Goal: Task Accomplishment & Management: Manage account settings

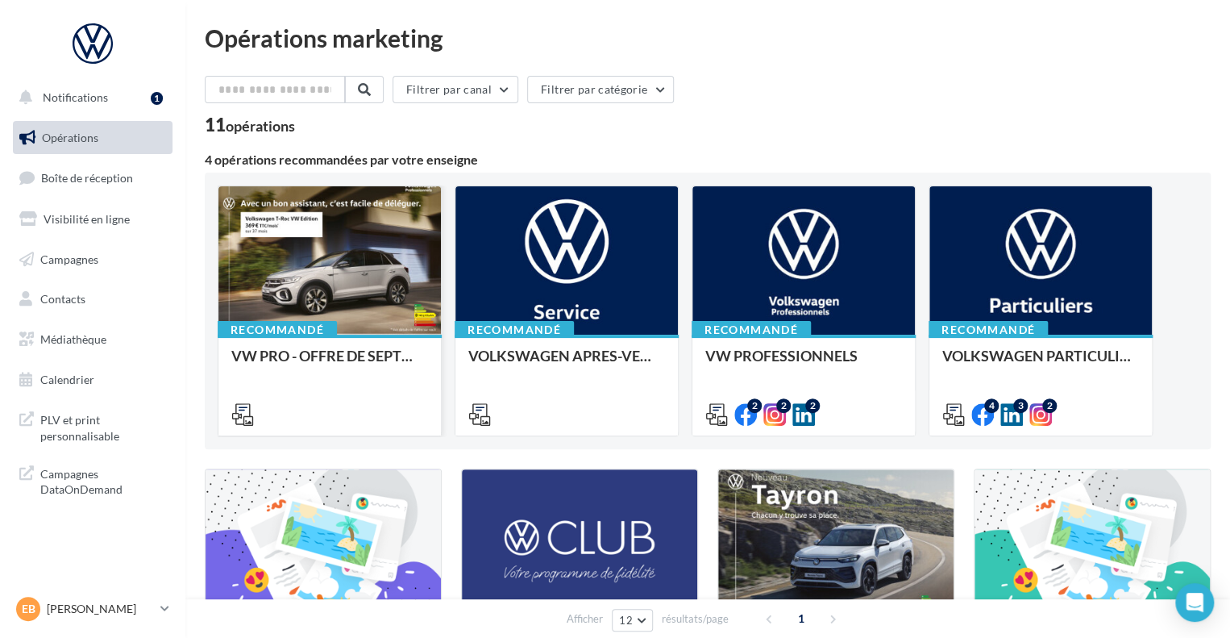
click at [351, 281] on div at bounding box center [329, 261] width 222 height 150
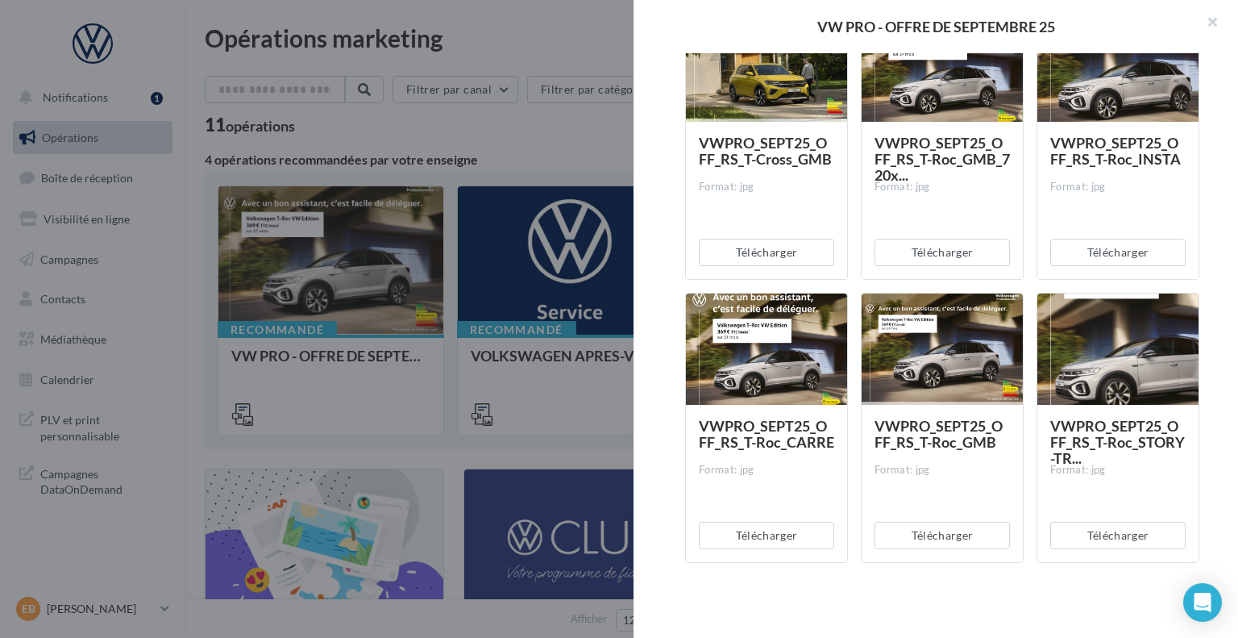
scroll to position [6548, 0]
click at [911, 325] on div at bounding box center [942, 349] width 161 height 113
click at [937, 337] on div at bounding box center [942, 349] width 161 height 113
click at [937, 336] on div at bounding box center [942, 349] width 161 height 113
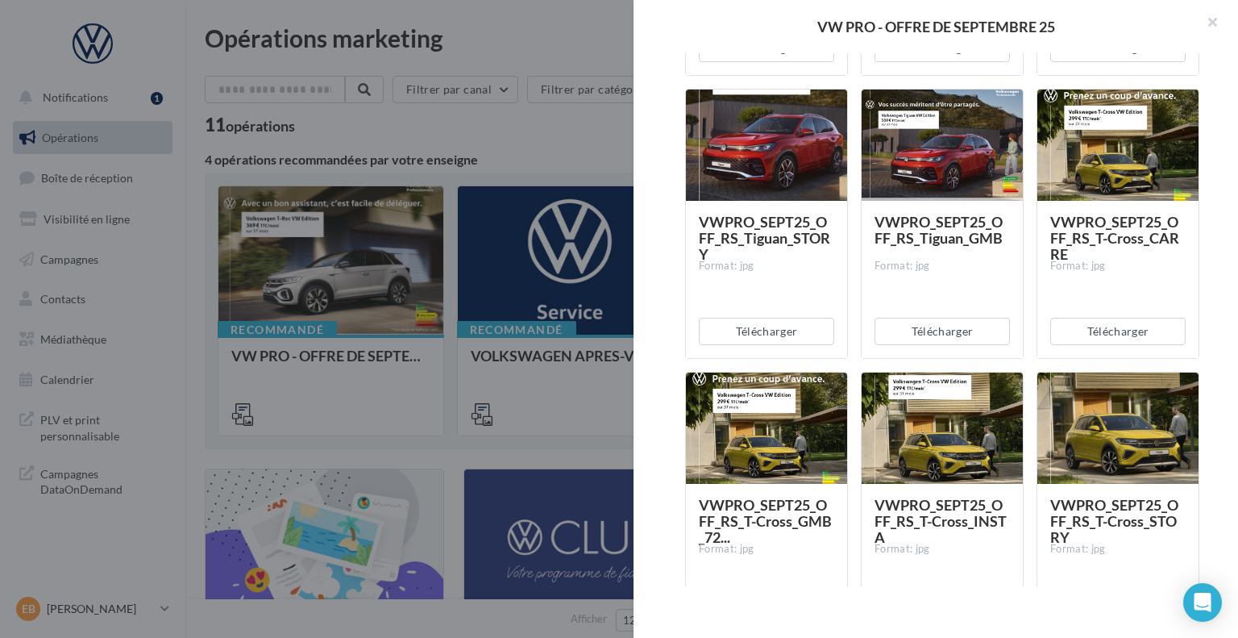
scroll to position [6387, 0]
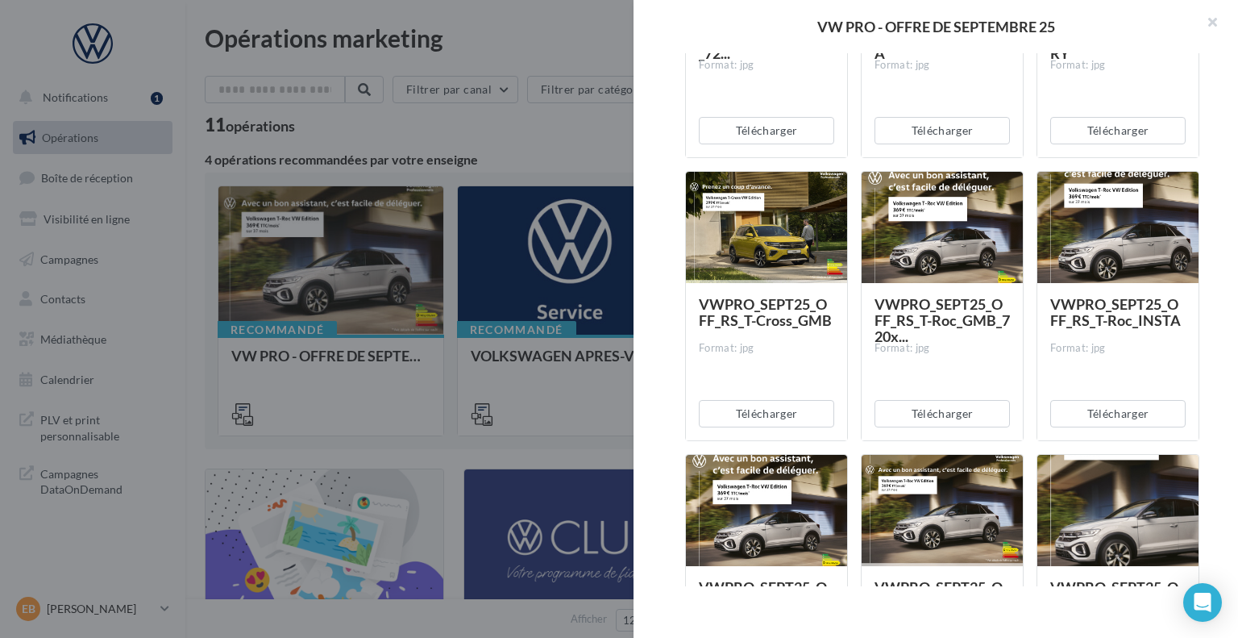
click at [763, 235] on div at bounding box center [766, 228] width 161 height 113
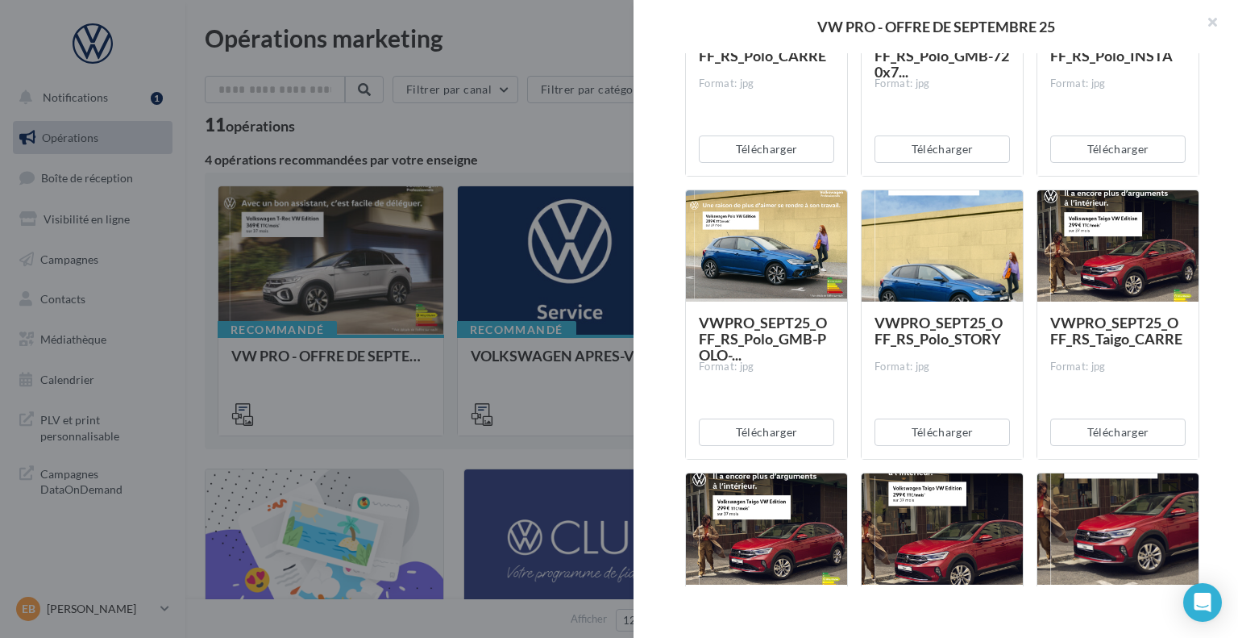
scroll to position [4212, 0]
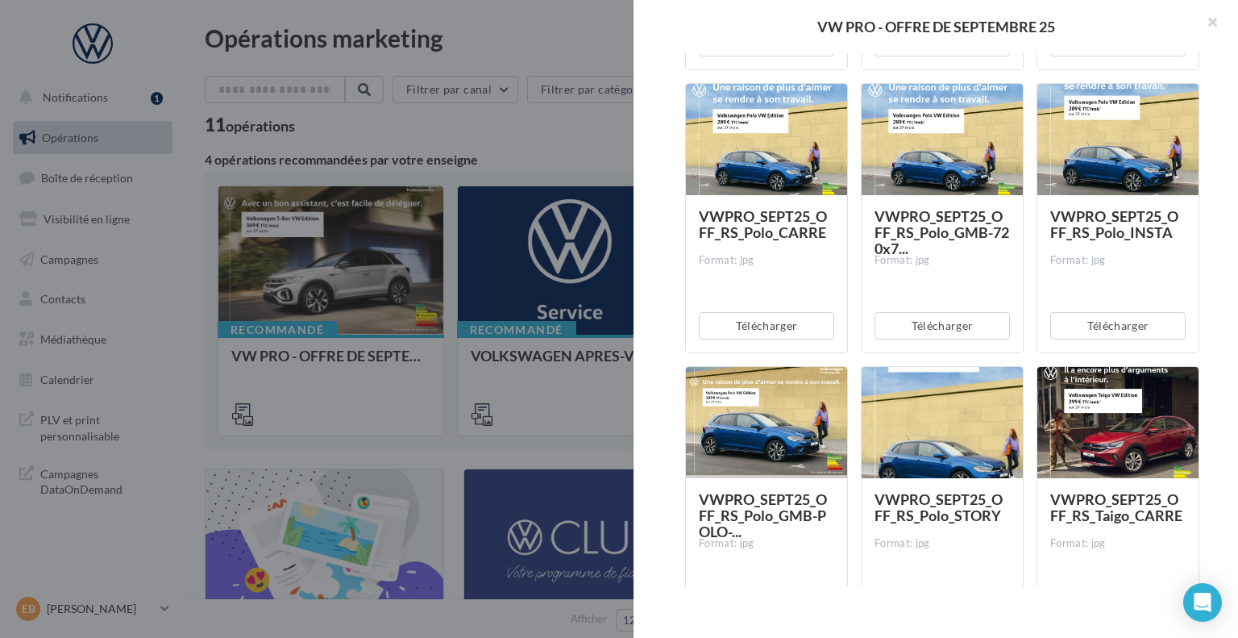
click at [945, 412] on div at bounding box center [942, 423] width 161 height 113
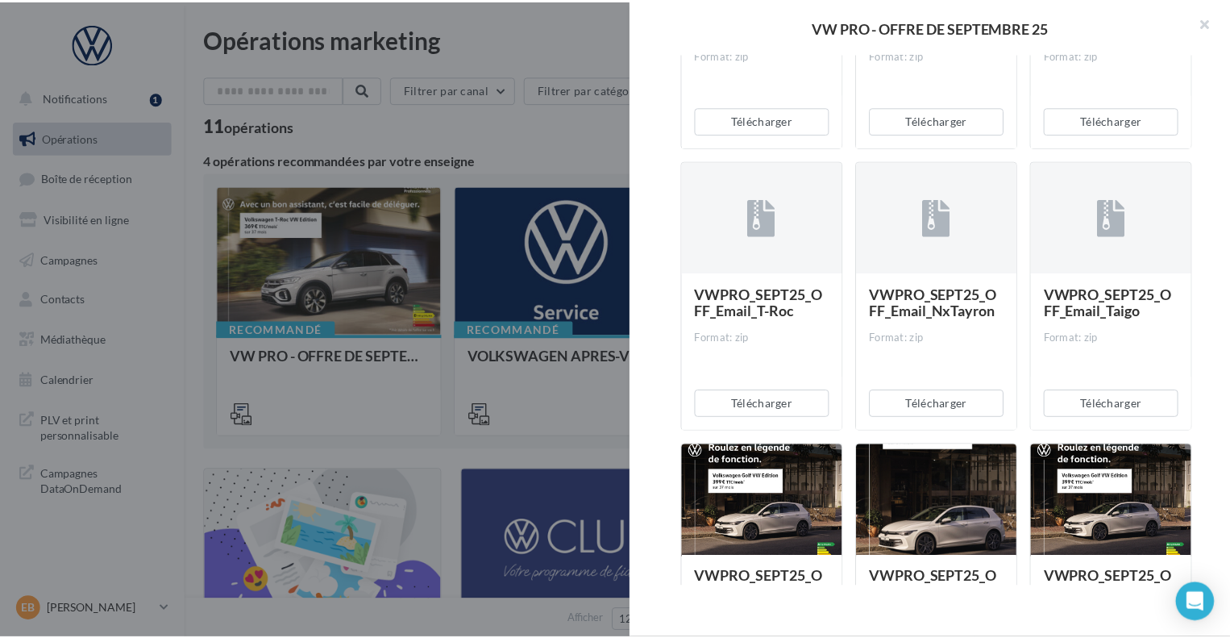
scroll to position [1229, 0]
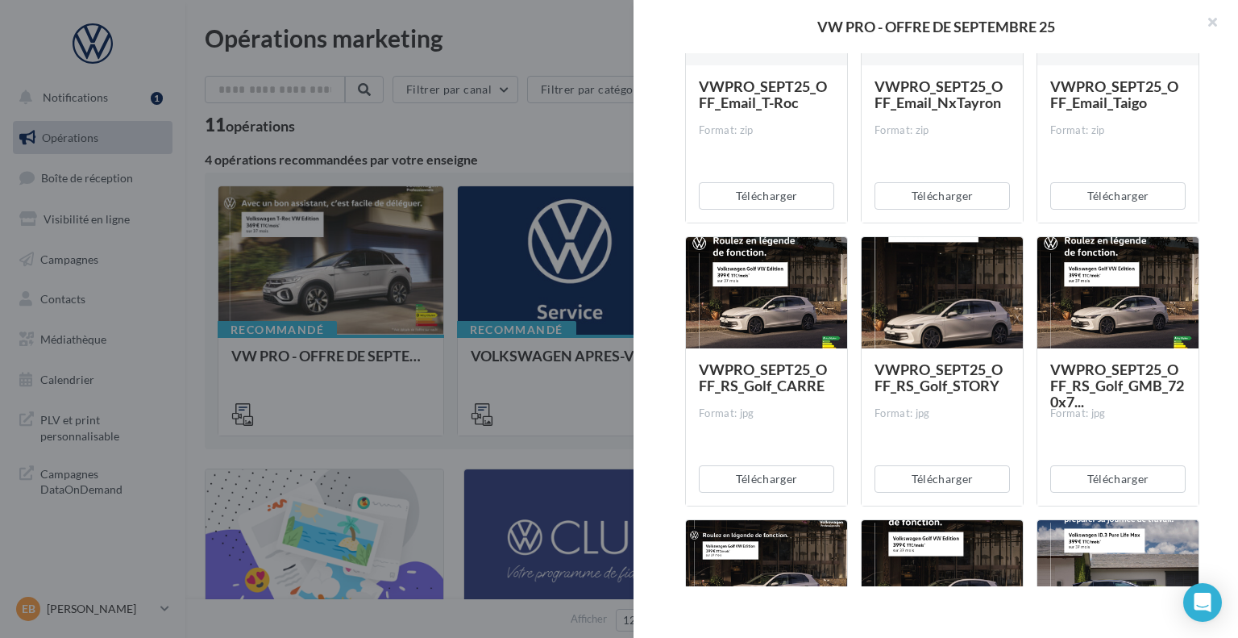
click at [93, 621] on div at bounding box center [619, 319] width 1238 height 638
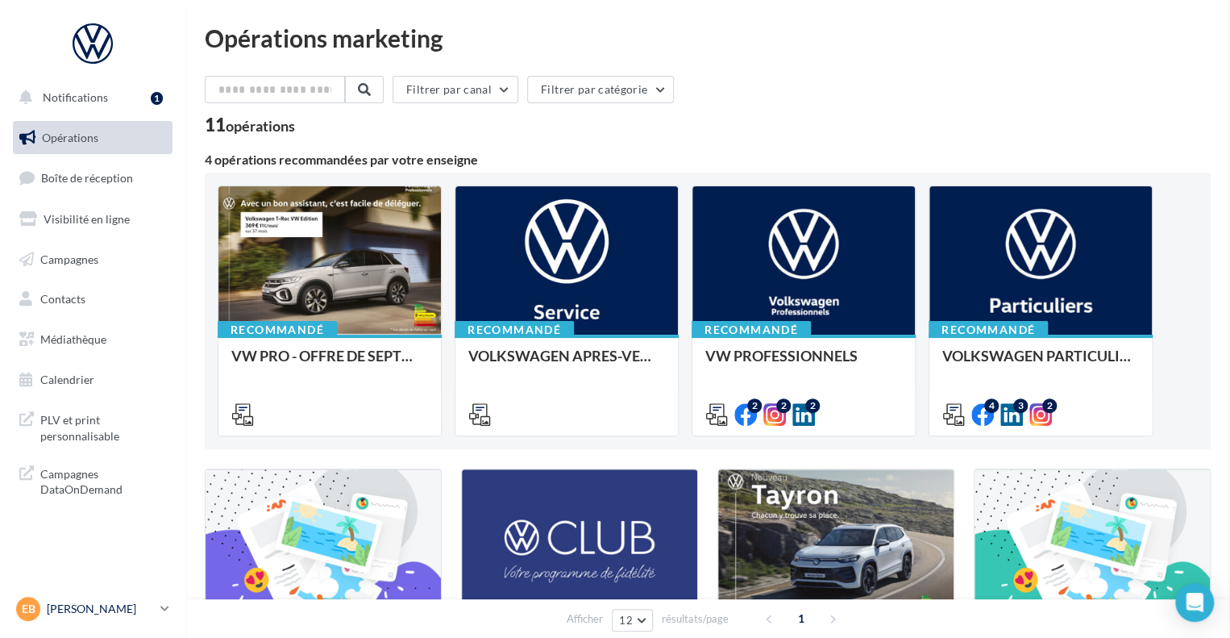
click at [91, 612] on p "[PERSON_NAME]" at bounding box center [100, 609] width 107 height 16
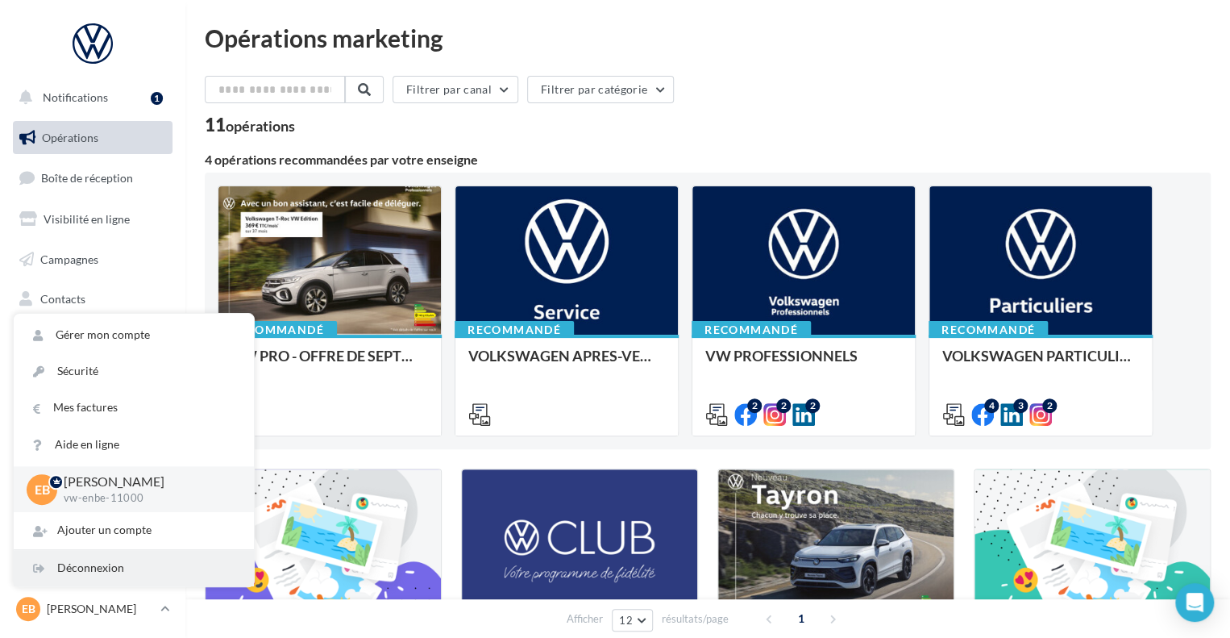
click at [116, 573] on div "Déconnexion" at bounding box center [134, 568] width 240 height 36
